Goal: Task Accomplishment & Management: Use online tool/utility

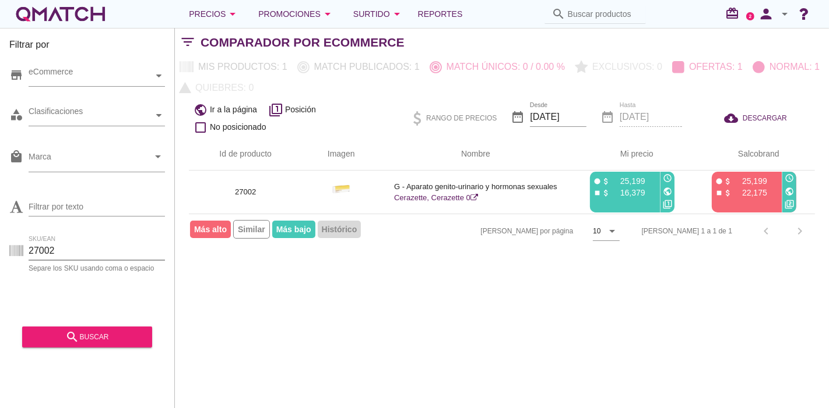
click at [98, 30] on div "Filtrar por store eCommerce category Clasificaciones local_mall Marca arrow_dro…" at bounding box center [87, 218] width 175 height 380
click at [100, 14] on div "white-qmatch-logo" at bounding box center [60, 13] width 93 height 23
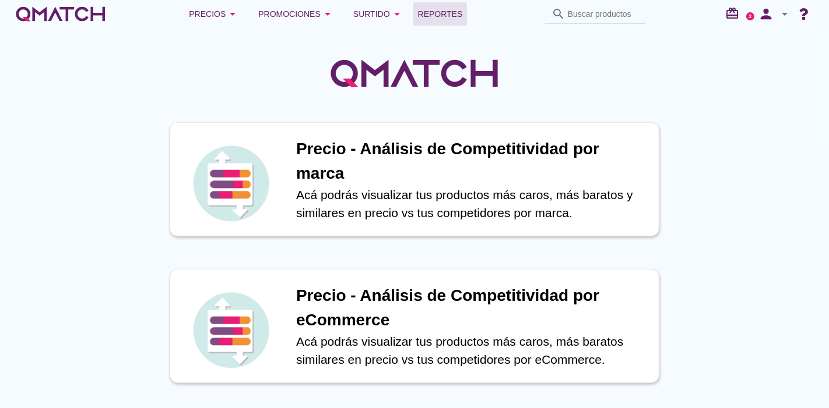
click at [435, 21] on link "Reportes" at bounding box center [440, 13] width 54 height 23
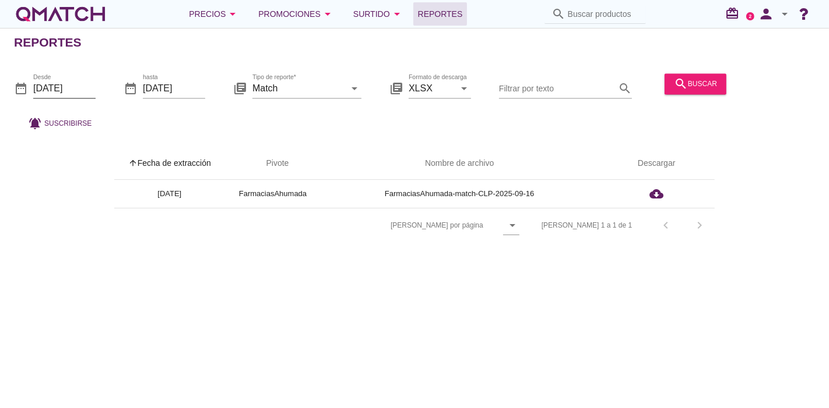
click at [84, 93] on input "[DATE]" at bounding box center [64, 88] width 62 height 19
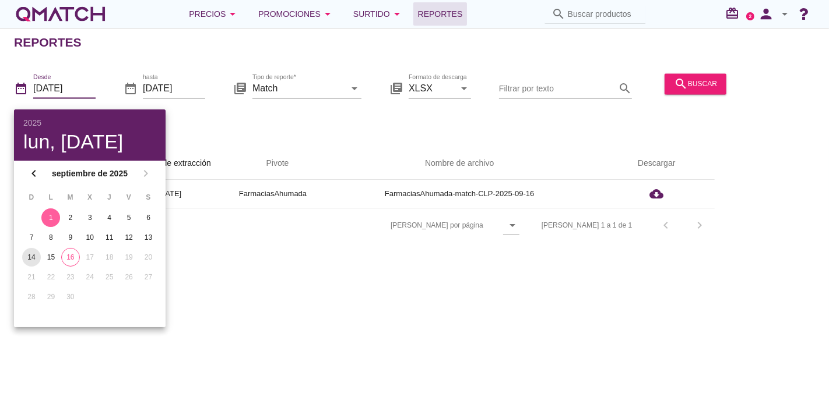
click at [37, 259] on div "14" at bounding box center [31, 257] width 19 height 10
type input "[DATE]"
drag, startPoint x: 186, startPoint y: 84, endPoint x: 183, endPoint y: 90, distance: 7.3
click at [187, 84] on input "[DATE]" at bounding box center [174, 88] width 62 height 19
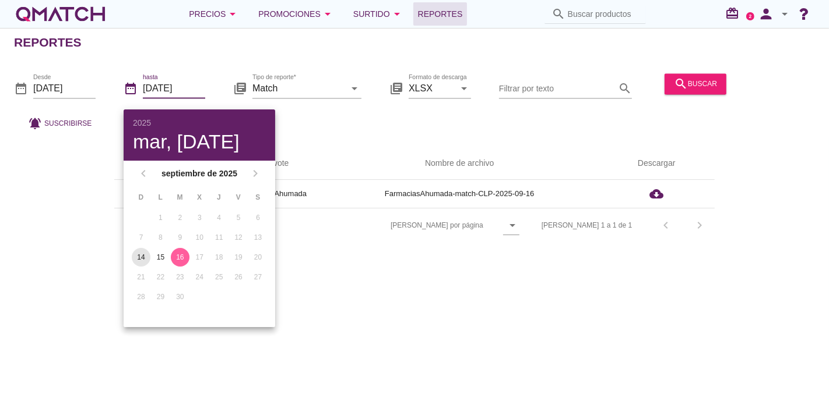
click at [139, 252] on div "14" at bounding box center [141, 257] width 19 height 10
click at [677, 84] on icon "search" at bounding box center [681, 84] width 14 height 14
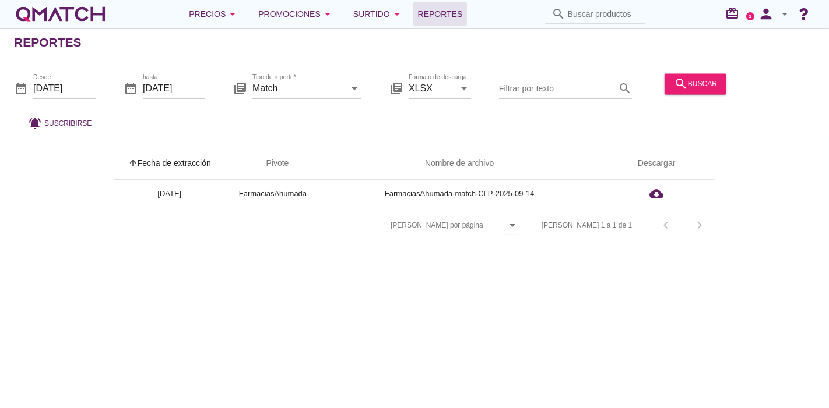
click at [486, 333] on div "Reportes date_range Desde [DATE] date_range hasta [DATE] library_books Tipo de …" at bounding box center [414, 218] width 829 height 380
click at [76, 89] on input "[DATE]" at bounding box center [64, 88] width 62 height 19
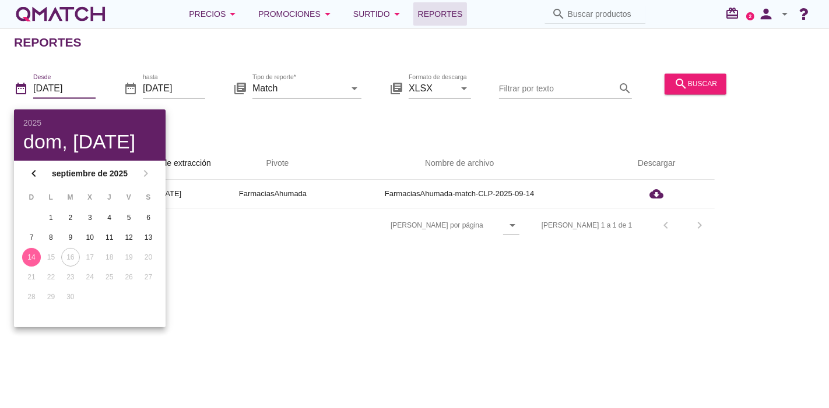
click at [149, 99] on div "hasta [DATE]" at bounding box center [174, 94] width 62 height 30
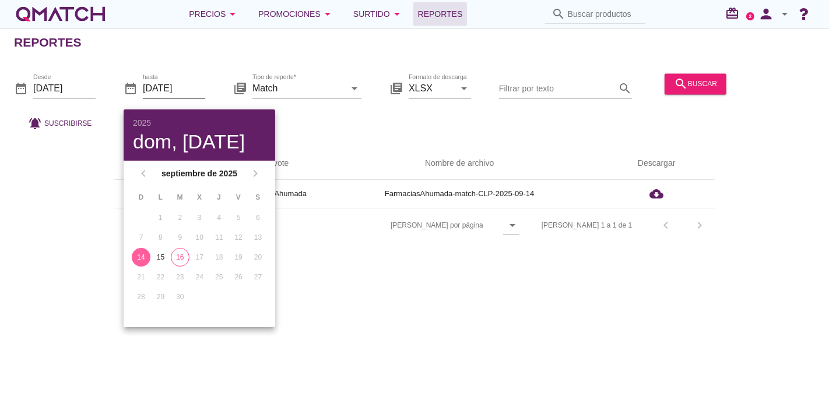
click at [150, 89] on input "[DATE]" at bounding box center [174, 88] width 62 height 19
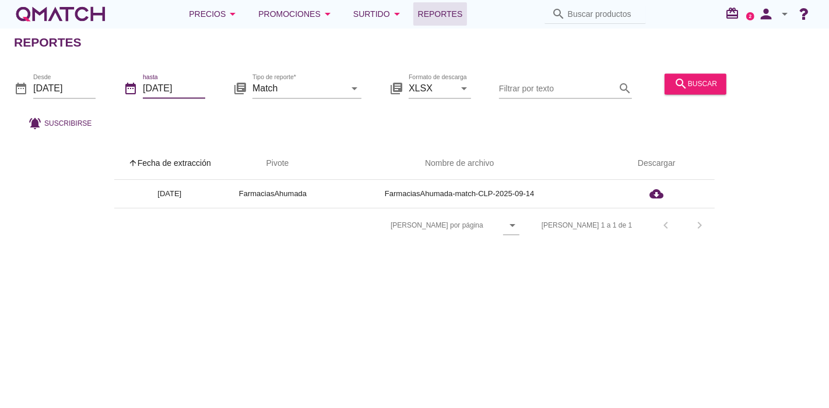
click at [153, 107] on div at bounding box center [174, 106] width 62 height 7
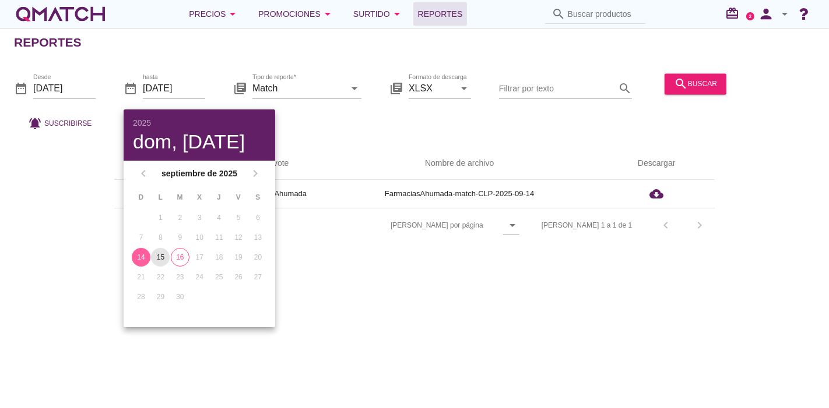
click at [165, 251] on button "15" at bounding box center [160, 257] width 19 height 19
type input "[DATE]"
click at [84, 88] on input "[DATE]" at bounding box center [64, 88] width 62 height 19
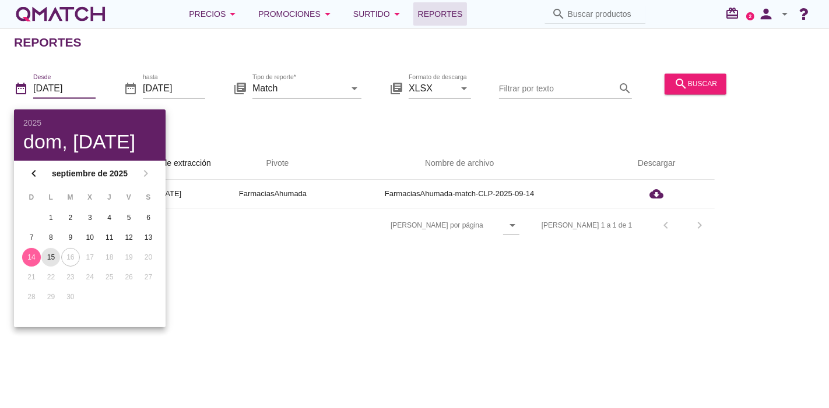
click at [53, 249] on button "15" at bounding box center [50, 257] width 19 height 19
type input "[DATE]"
click at [278, 245] on div "Reportes date_range Desde [DATE] date_range hasta [DATE] library_books Tipo de …" at bounding box center [414, 218] width 829 height 380
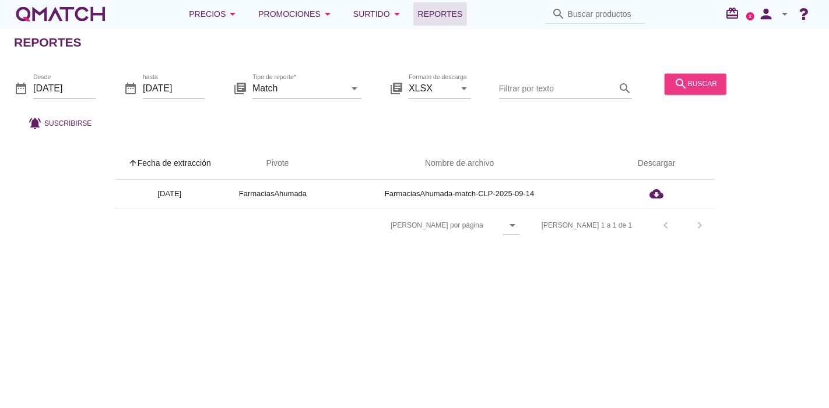
click at [664, 82] on button "search buscar" at bounding box center [695, 83] width 62 height 21
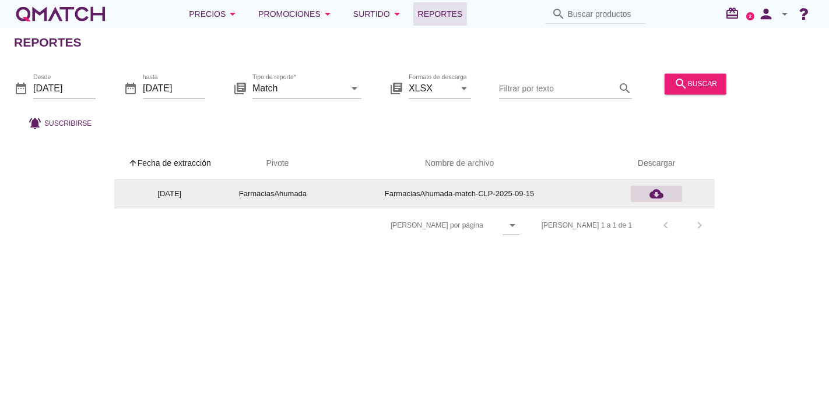
click at [653, 189] on icon "cloud_download" at bounding box center [656, 194] width 14 height 14
